Goal: Task Accomplishment & Management: Manage account settings

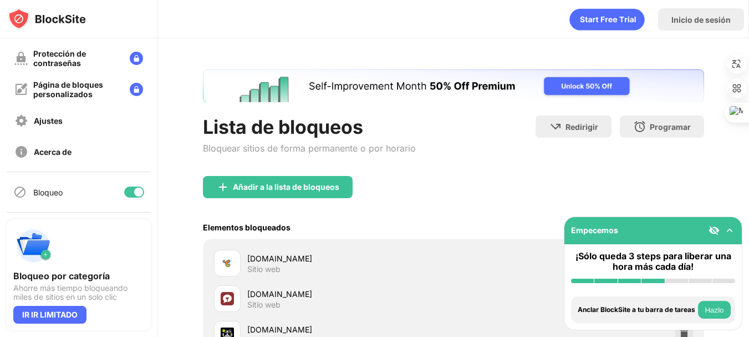
click at [134, 192] on div at bounding box center [138, 191] width 9 height 9
